Goal: Transaction & Acquisition: Purchase product/service

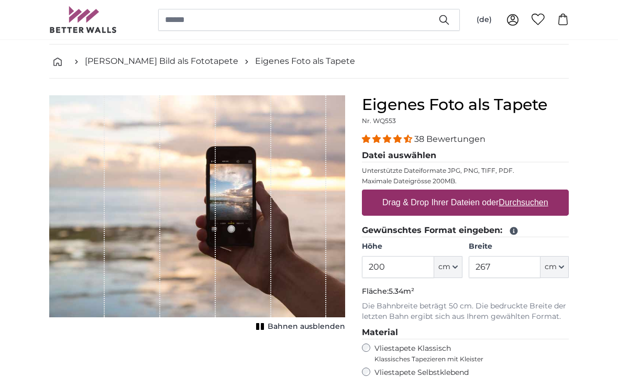
scroll to position [43, 0]
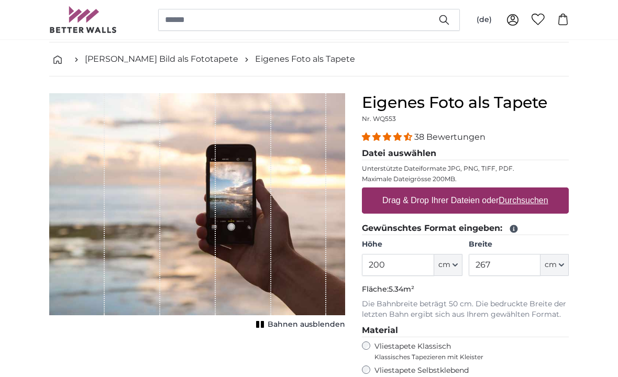
click at [533, 201] on u "Durchsuchen" at bounding box center [523, 200] width 49 height 9
click at [533, 191] on input "Drag & Drop Ihrer Dateien oder Durchsuchen" at bounding box center [465, 189] width 207 height 3
type input "**********"
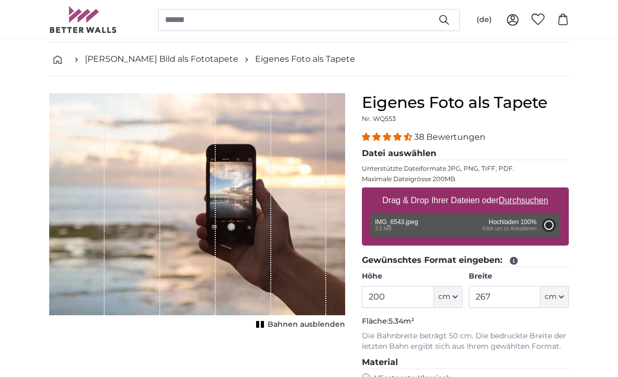
type input "112"
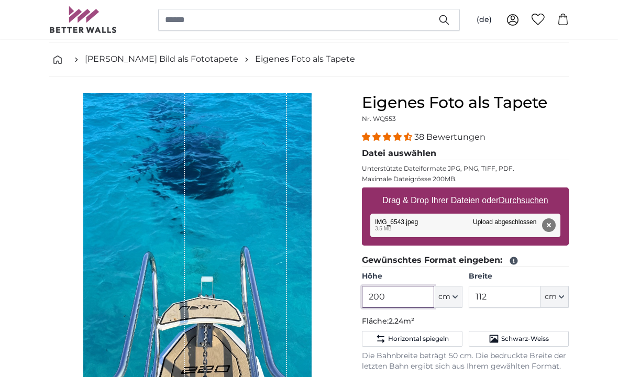
click at [412, 295] on input "200" at bounding box center [398, 297] width 72 height 22
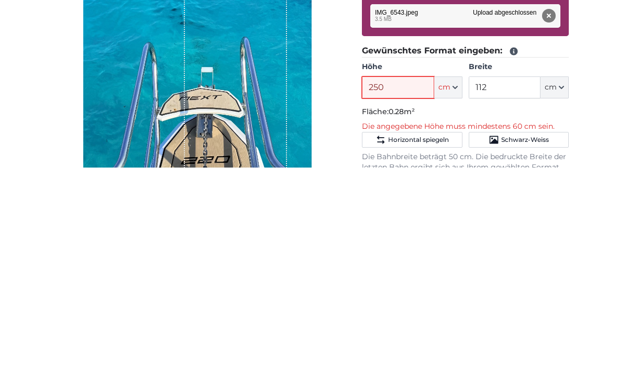
type input "250"
click at [507, 286] on input "112" at bounding box center [505, 297] width 72 height 22
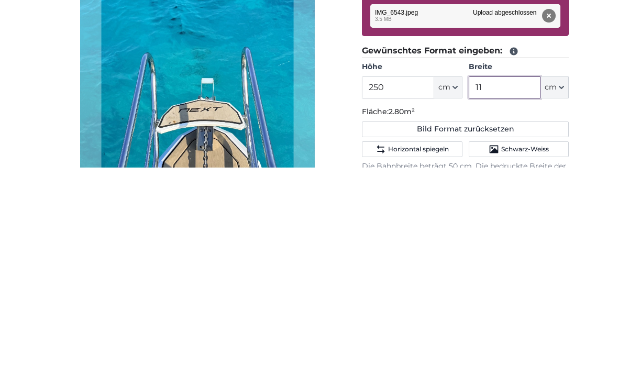
type input "1"
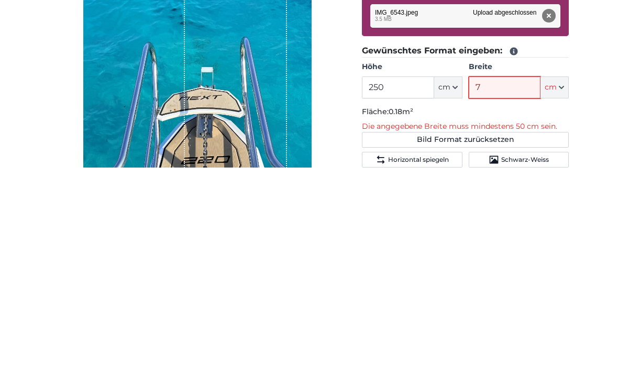
type input "70"
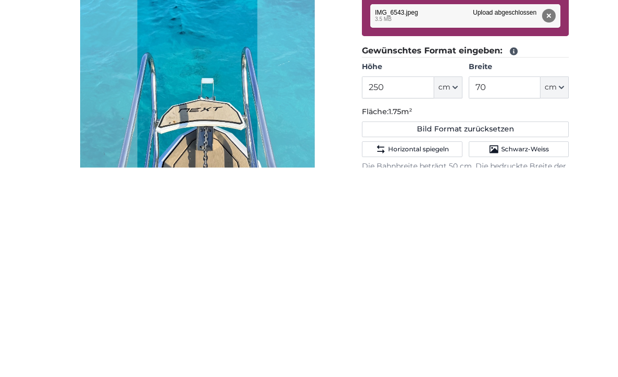
scroll to position [253, 0]
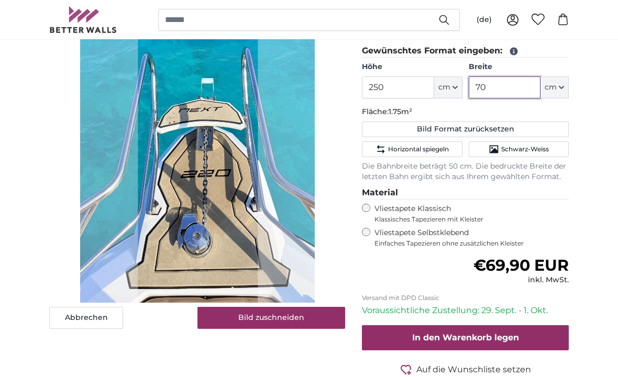
type input "70"
click at [315, 320] on button "Bild zuschneiden" at bounding box center [272, 318] width 148 height 22
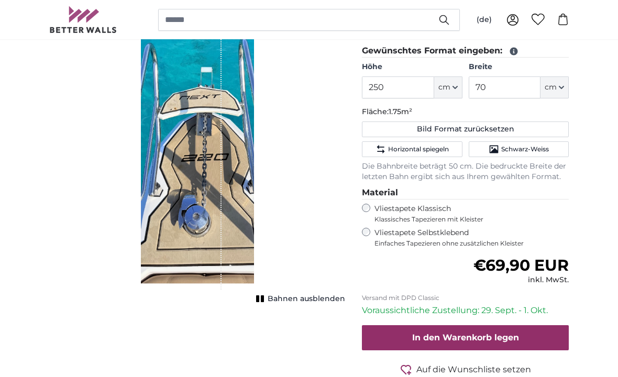
click at [304, 299] on span "Bahnen ausblenden" at bounding box center [307, 299] width 78 height 10
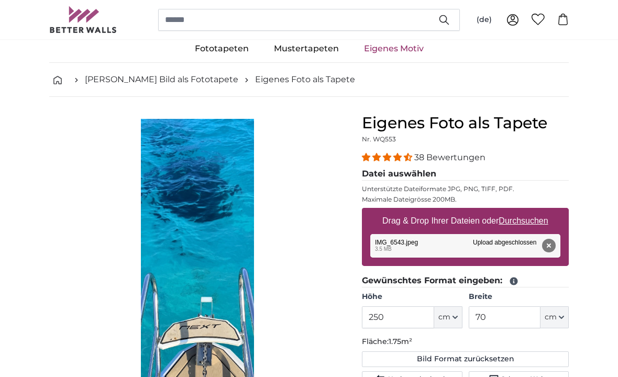
scroll to position [0, 0]
